Goal: Task Accomplishment & Management: Complete application form

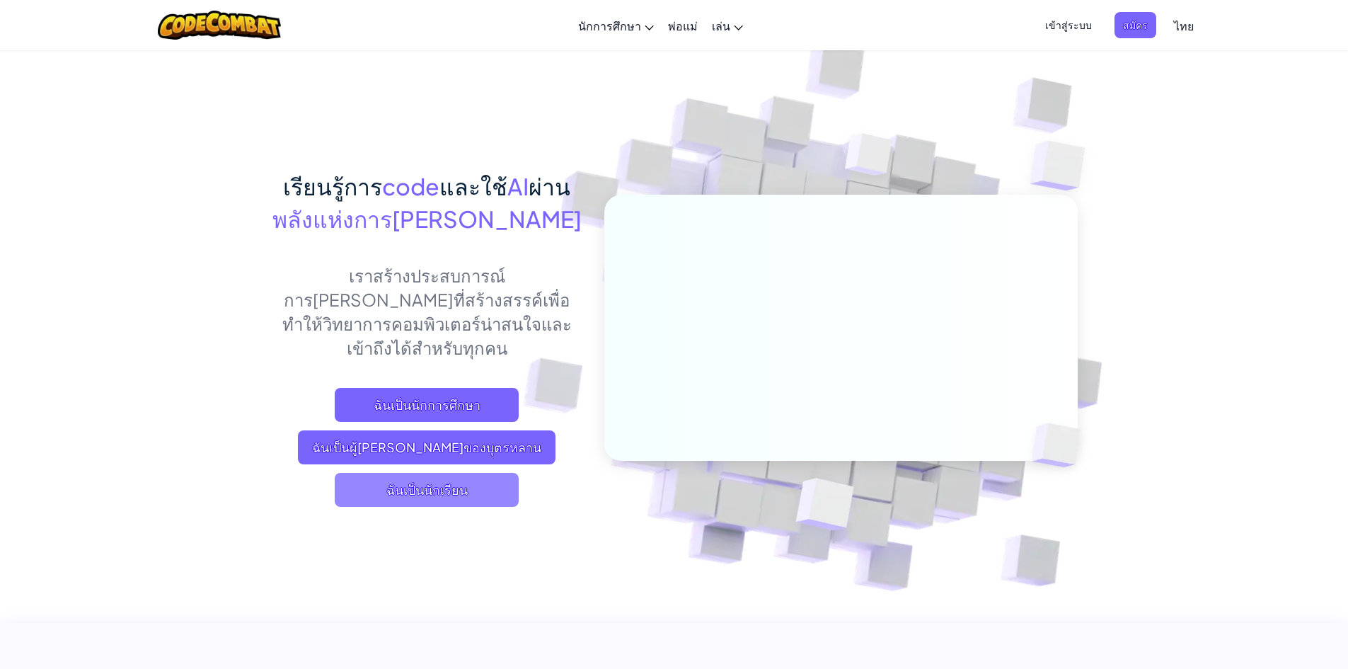
click at [506, 473] on span "ฉันเป็นนักเรียน" at bounding box center [427, 490] width 184 height 34
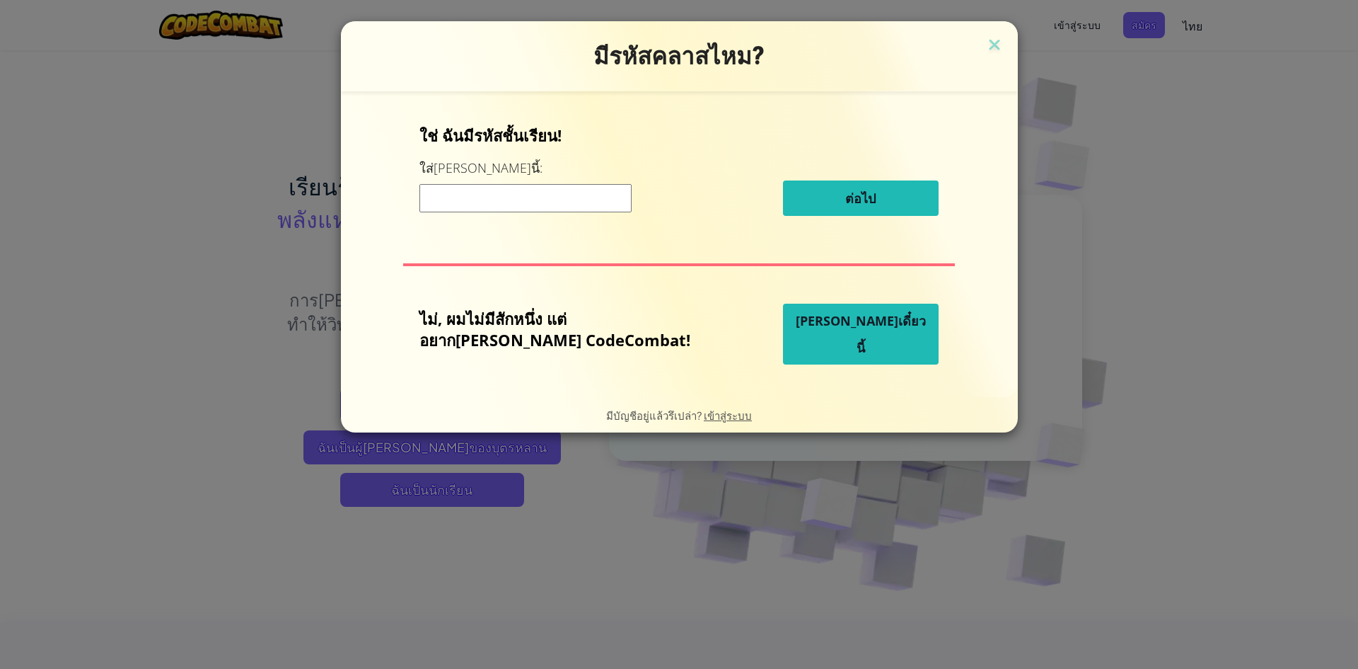
click at [540, 197] on input at bounding box center [526, 198] width 212 height 28
click at [954, 31] on div "มีรหัสคลาสไหม?" at bounding box center [679, 56] width 677 height 70
click at [943, 40] on div "มีรหัสคลาสไหม?" at bounding box center [679, 56] width 677 height 70
click at [972, 41] on div "มีรหัสคลาสไหม?" at bounding box center [679, 56] width 677 height 70
click at [969, 42] on div "มีรหัสคลาสไหม?" at bounding box center [679, 56] width 677 height 70
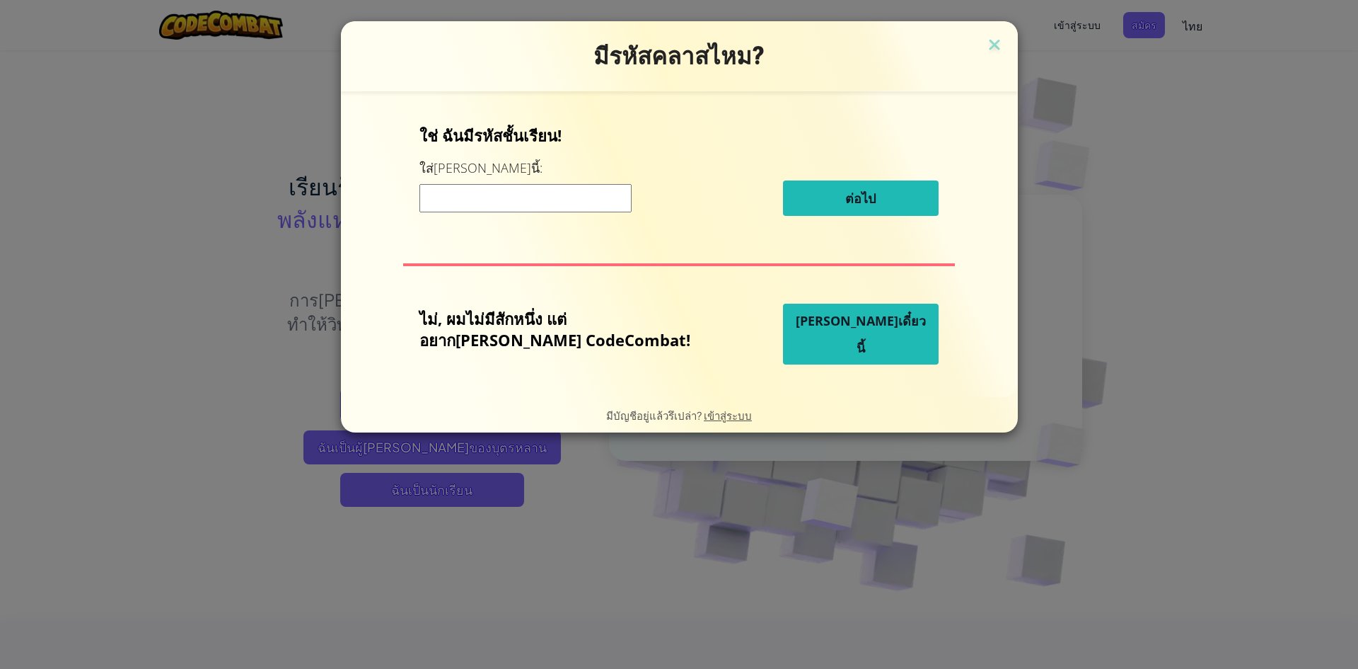
click at [968, 42] on h3 "มีรหัสคลาสไหม?" at bounding box center [680, 56] width 656 height 29
drag, startPoint x: 961, startPoint y: 45, endPoint x: 1116, endPoint y: 106, distance: 166.0
click at [985, 45] on img at bounding box center [994, 45] width 18 height 21
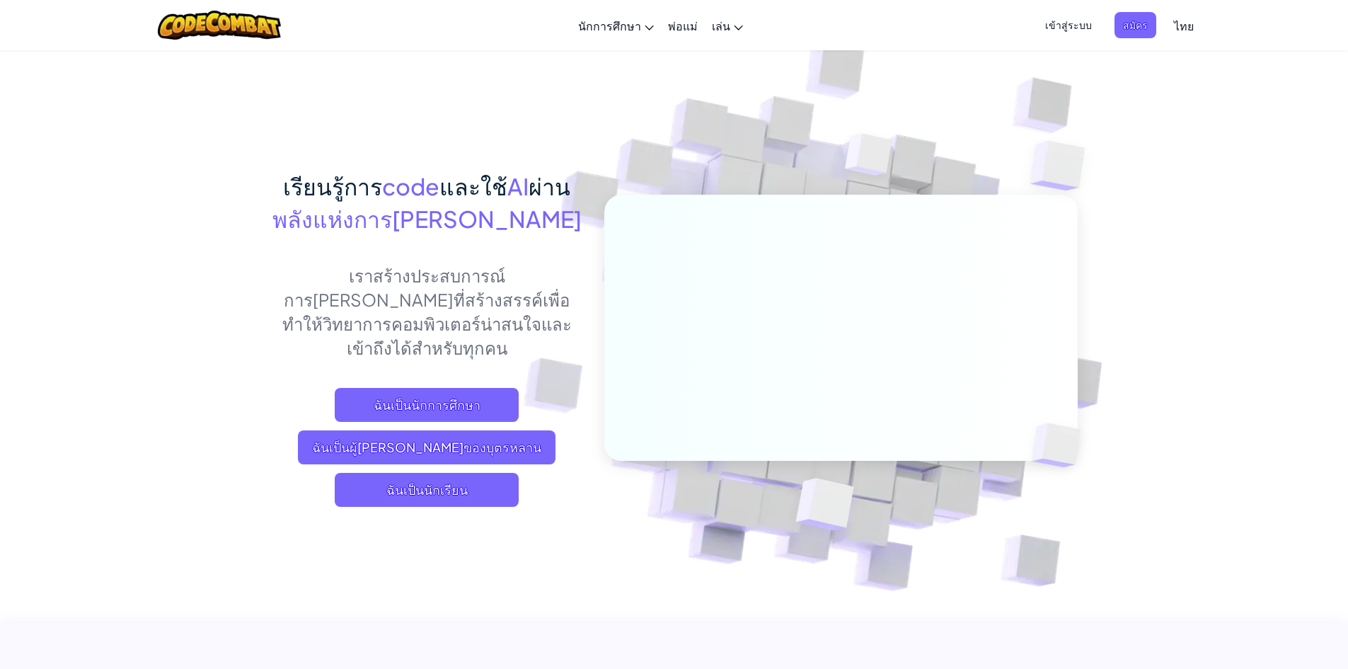
click at [1075, 25] on span "เข้าสู่ระบบ" at bounding box center [1068, 25] width 64 height 26
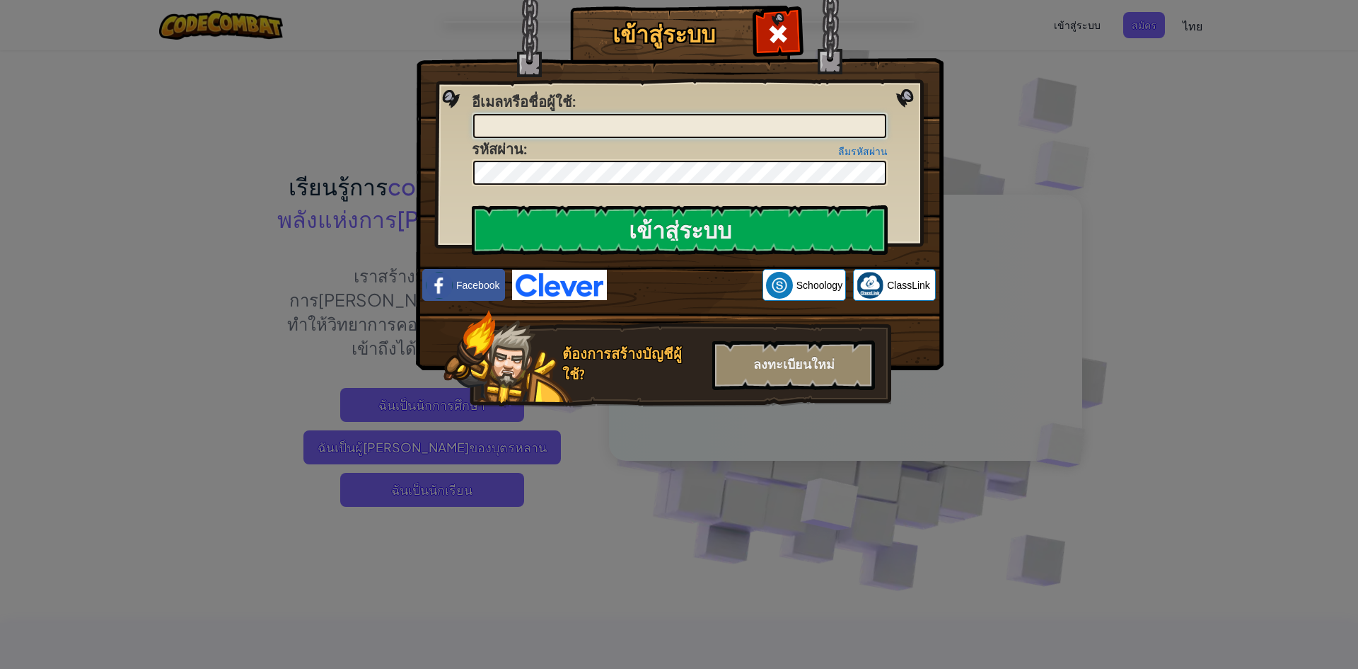
click at [727, 130] on input "อีเมลหรือชื่อผู้ใช้ :" at bounding box center [679, 126] width 413 height 24
click at [1124, 67] on div "เข้าสู่ระบบ เกิดข้อผิดพลาด[PERSON_NAME]รู้จัก อีเมลหรือชื่อผู้ใช้ : ลืมรหัสผ่าน…" at bounding box center [679, 334] width 1358 height 669
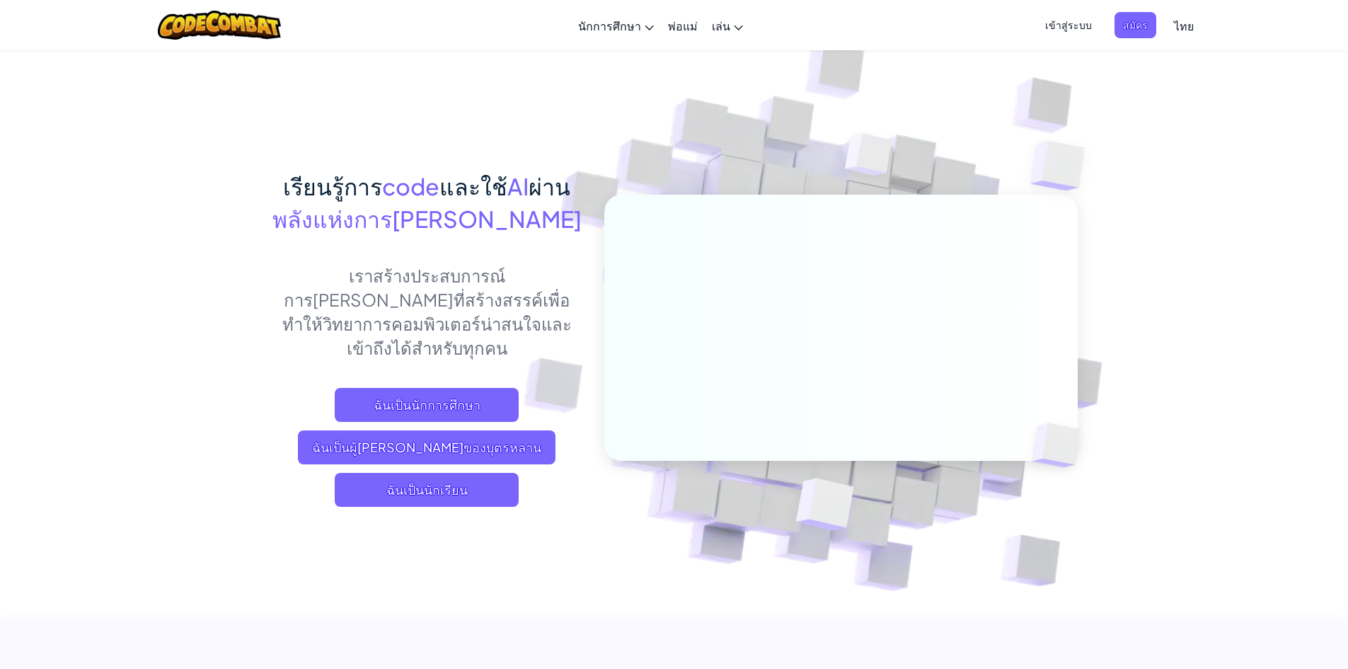
click at [1073, 18] on span "เข้าสู่ระบบ" at bounding box center [1068, 25] width 64 height 26
